Goal: Task Accomplishment & Management: Complete application form

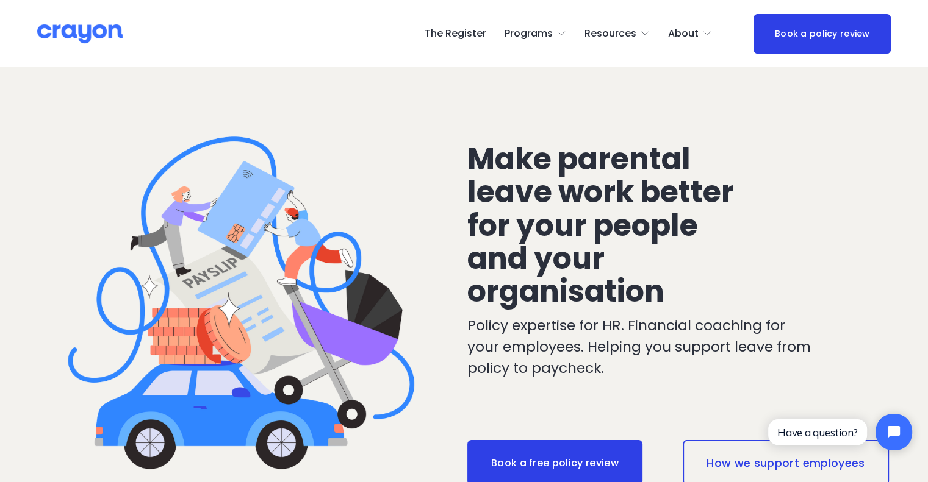
click at [483, 29] on link "The Register" at bounding box center [455, 34] width 62 height 20
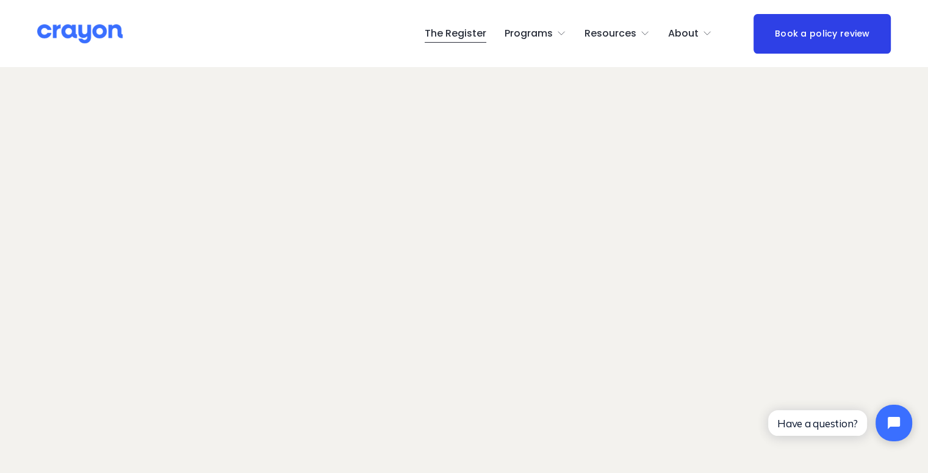
scroll to position [61, 0]
click at [474, 37] on link "The Register" at bounding box center [455, 34] width 62 height 20
